Goal: Task Accomplishment & Management: Manage account settings

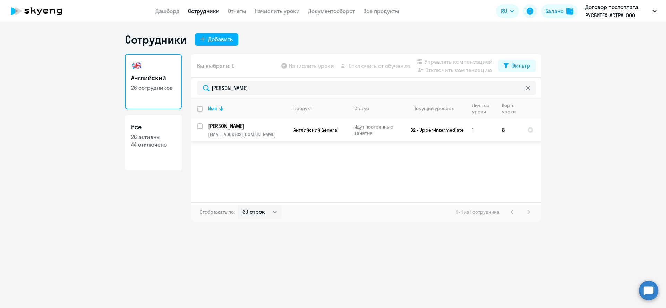
select select "30"
click at [199, 129] on input "select row 21836534" at bounding box center [204, 130] width 14 height 14
checkbox input "true"
click at [398, 68] on span "Отключить от обучения" at bounding box center [379, 66] width 61 height 8
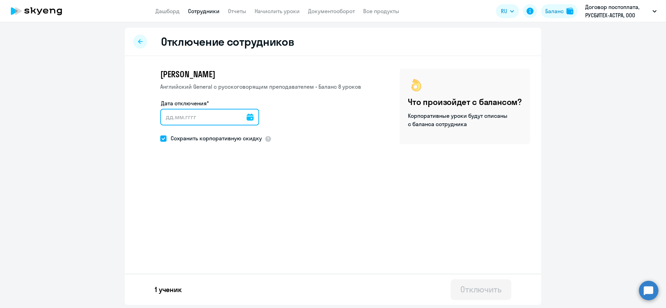
click at [184, 115] on input "Дата отключения*" at bounding box center [209, 117] width 99 height 17
type input "[DATE]"
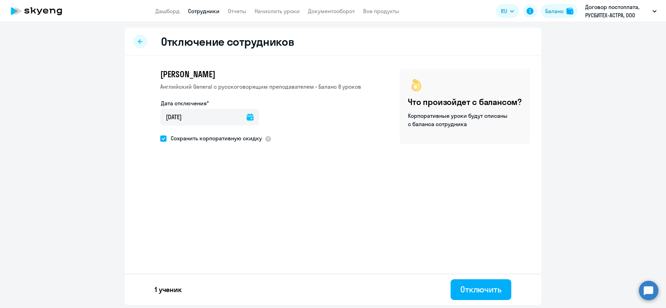
click at [200, 137] on span "Сохранить корпоративную скидку" at bounding box center [213, 138] width 95 height 8
click at [160, 138] on input "Сохранить корпоративную скидку" at bounding box center [160, 138] width 0 height 0
checkbox input "false"
click at [489, 294] on div "Отключить" at bounding box center [480, 289] width 41 height 11
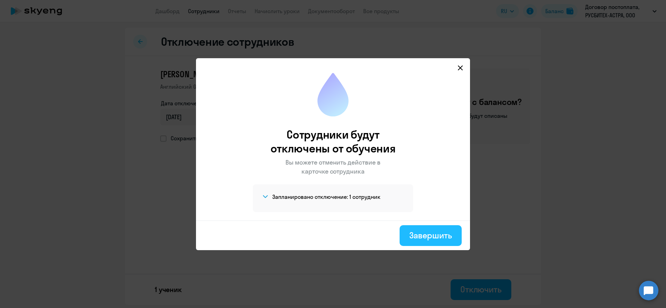
click at [436, 234] on div "Завершить" at bounding box center [430, 235] width 43 height 11
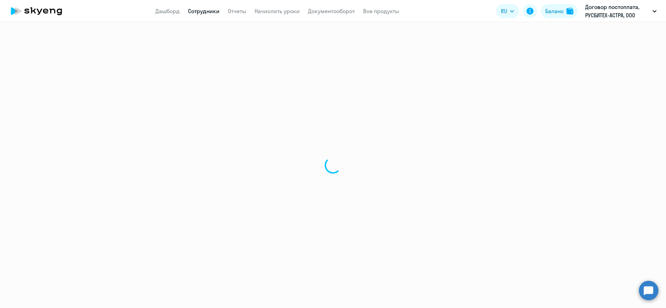
select select "30"
